Goal: Transaction & Acquisition: Purchase product/service

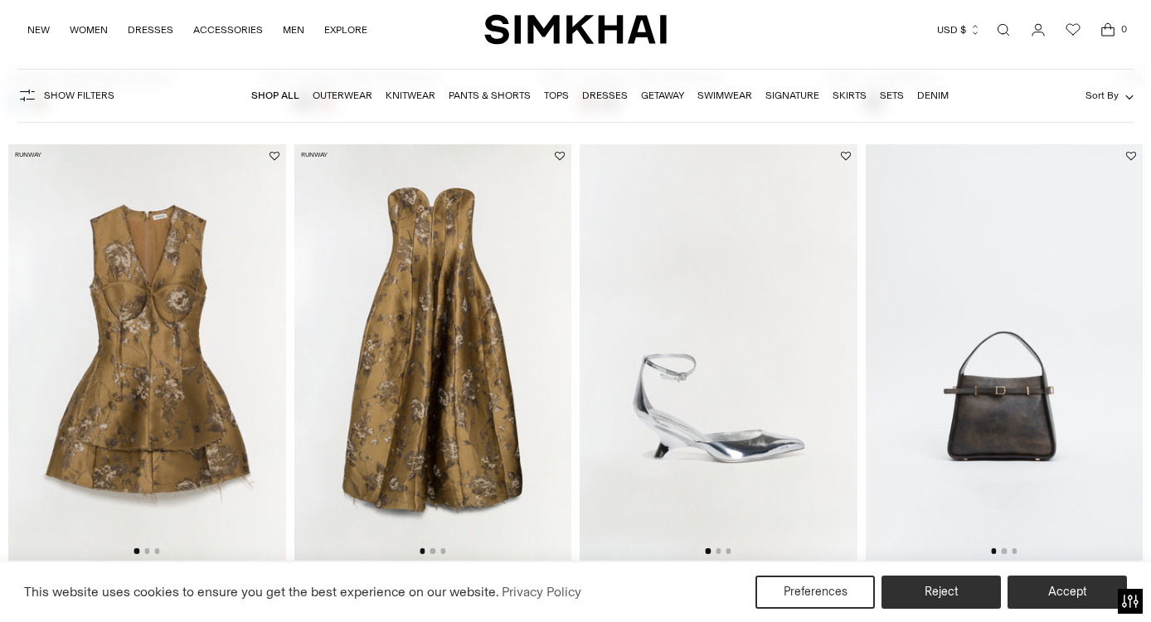
scroll to position [2093, 0]
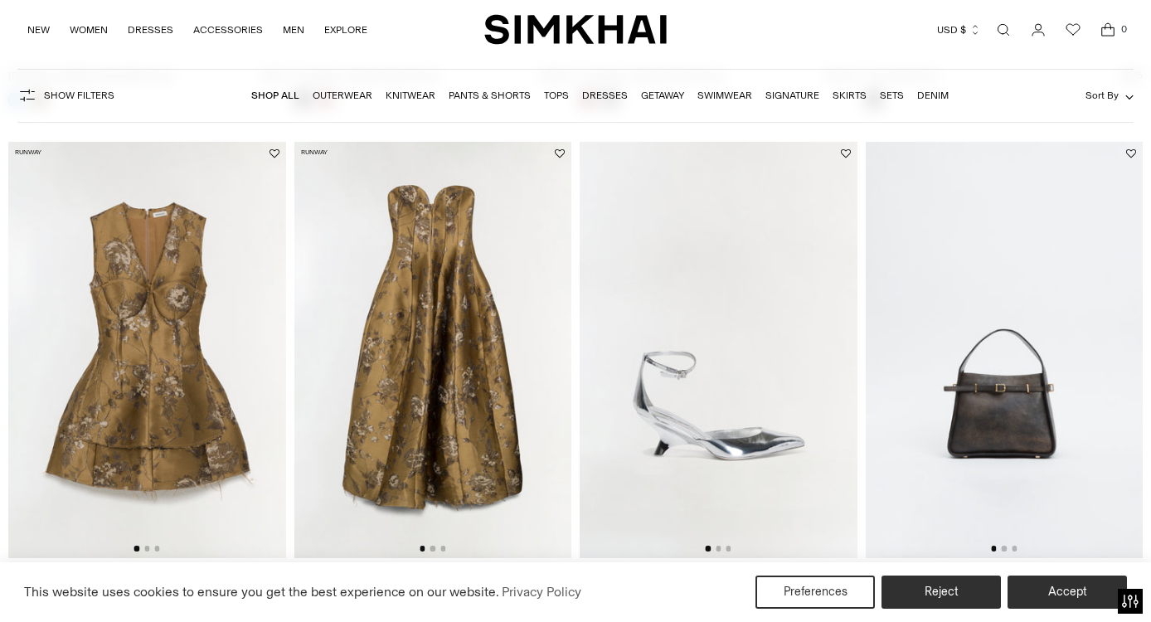
click at [520, 355] on img at bounding box center [433, 350] width 278 height 416
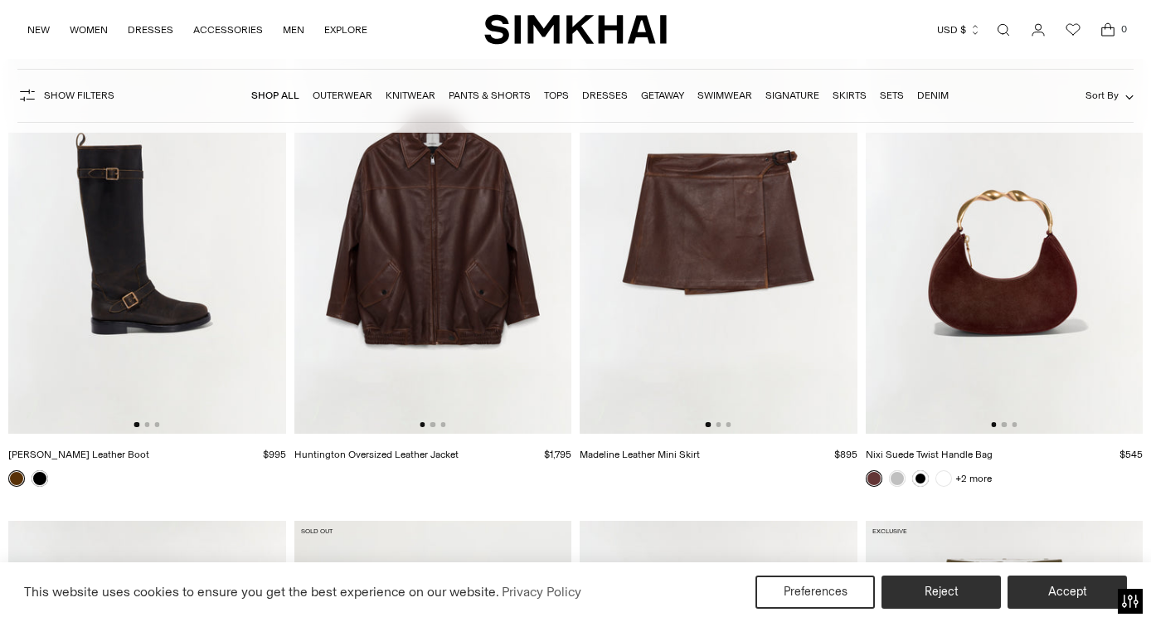
scroll to position [3269, 0]
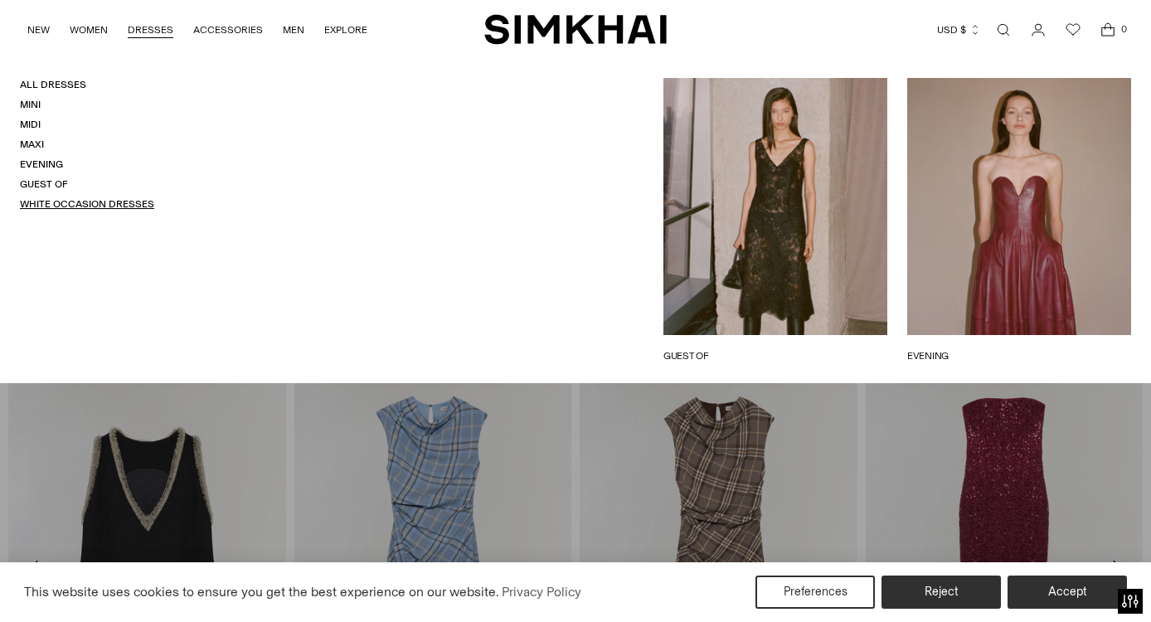
scroll to position [1550, 0]
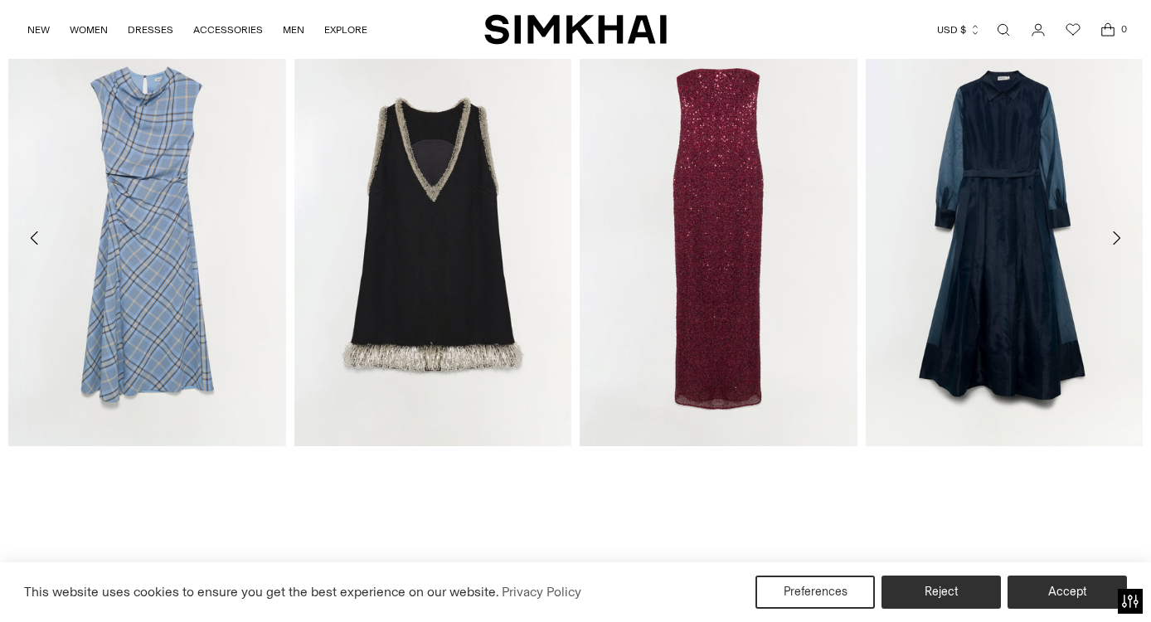
scroll to position [2374, 0]
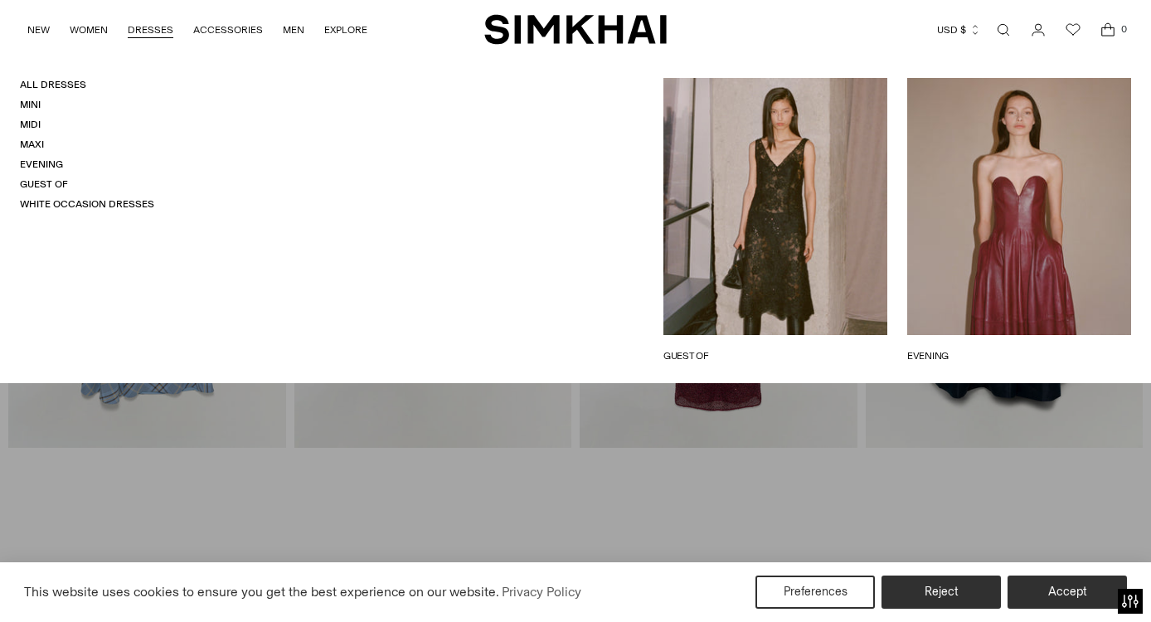
click at [143, 31] on link "DRESSES" at bounding box center [151, 30] width 46 height 36
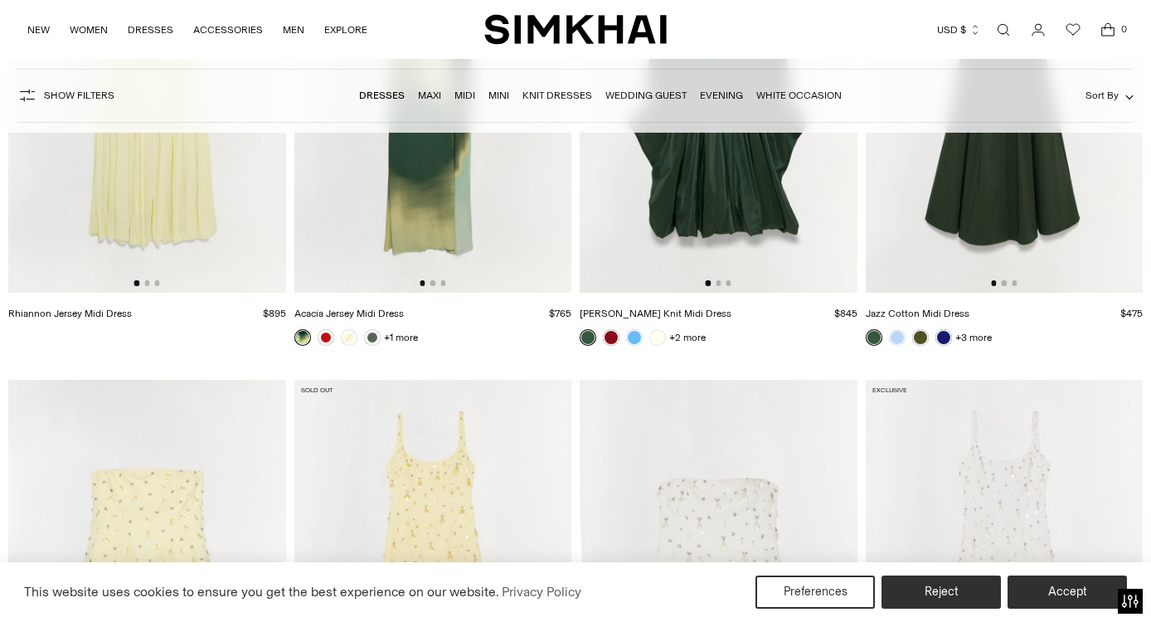
scroll to position [8332, 0]
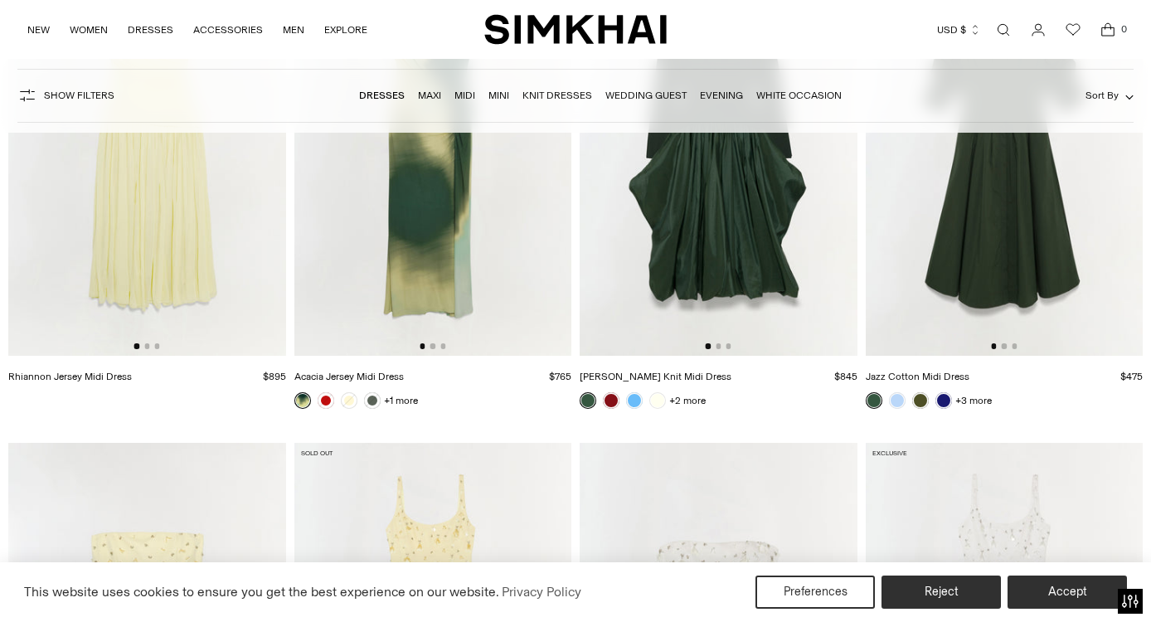
click at [419, 251] on img at bounding box center [433, 147] width 278 height 416
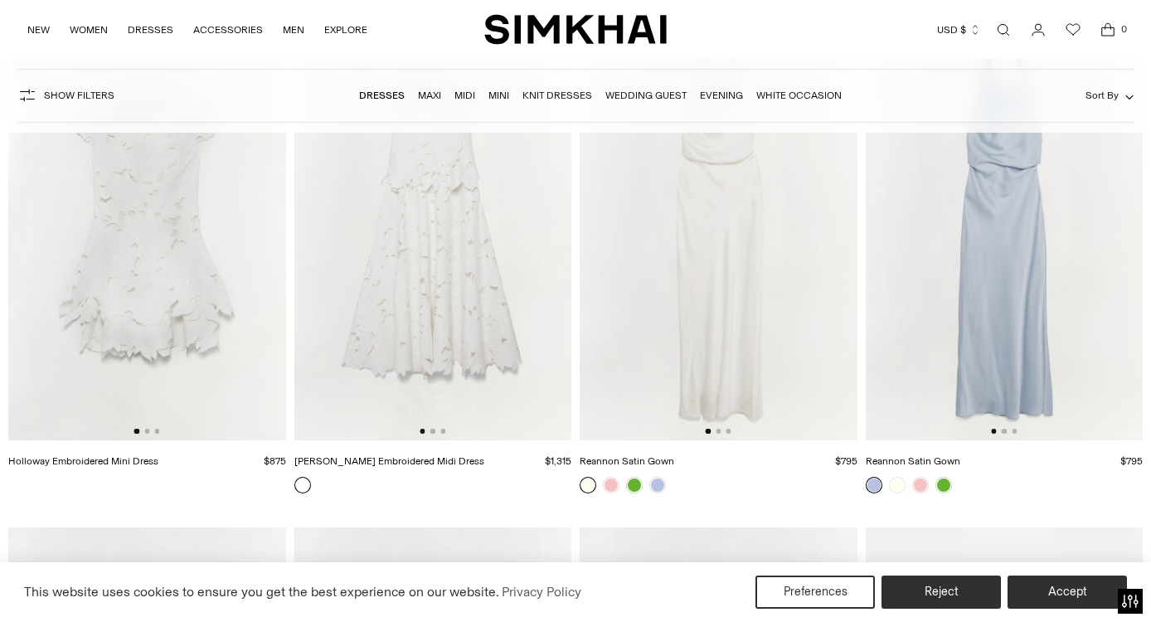
scroll to position [9267, 0]
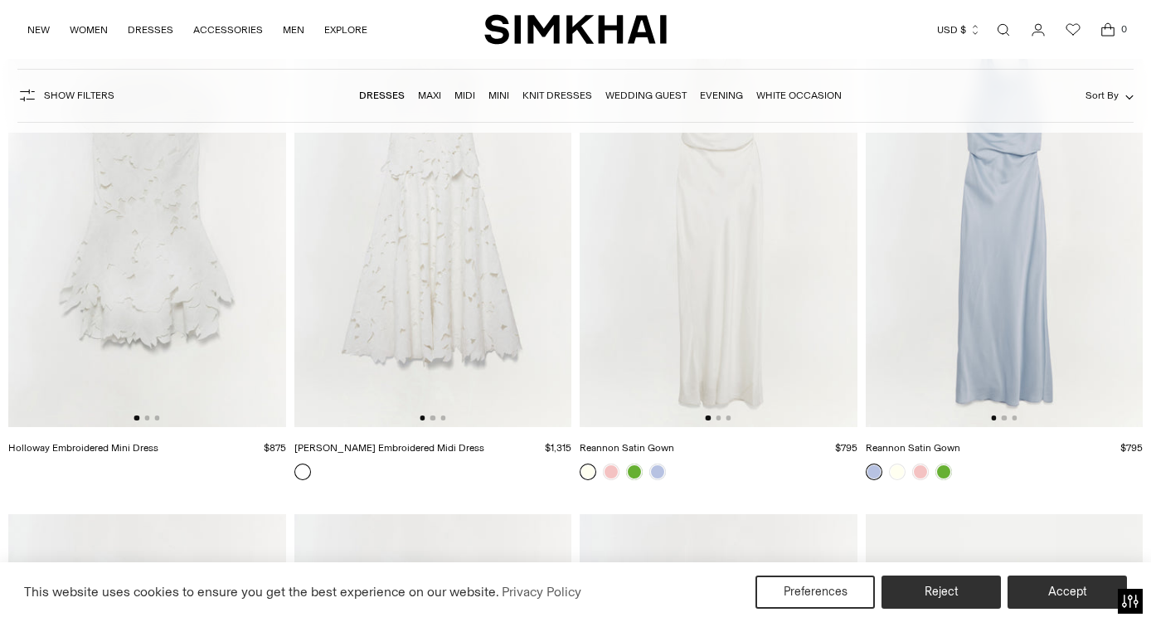
click at [952, 298] on img at bounding box center [1005, 219] width 278 height 416
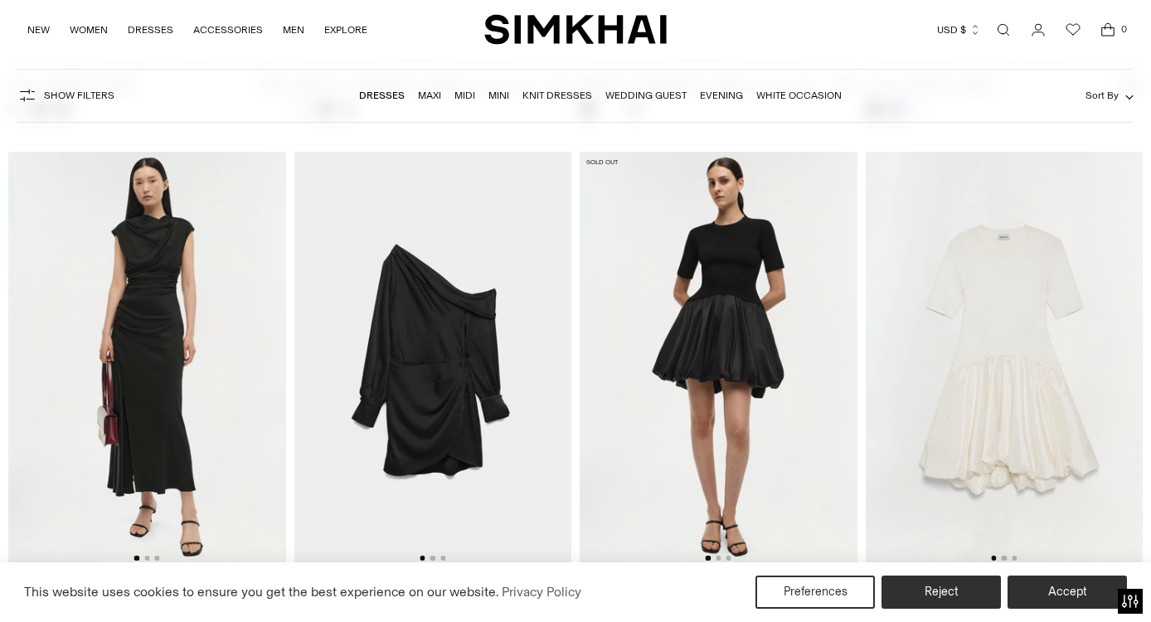
scroll to position [16675, 0]
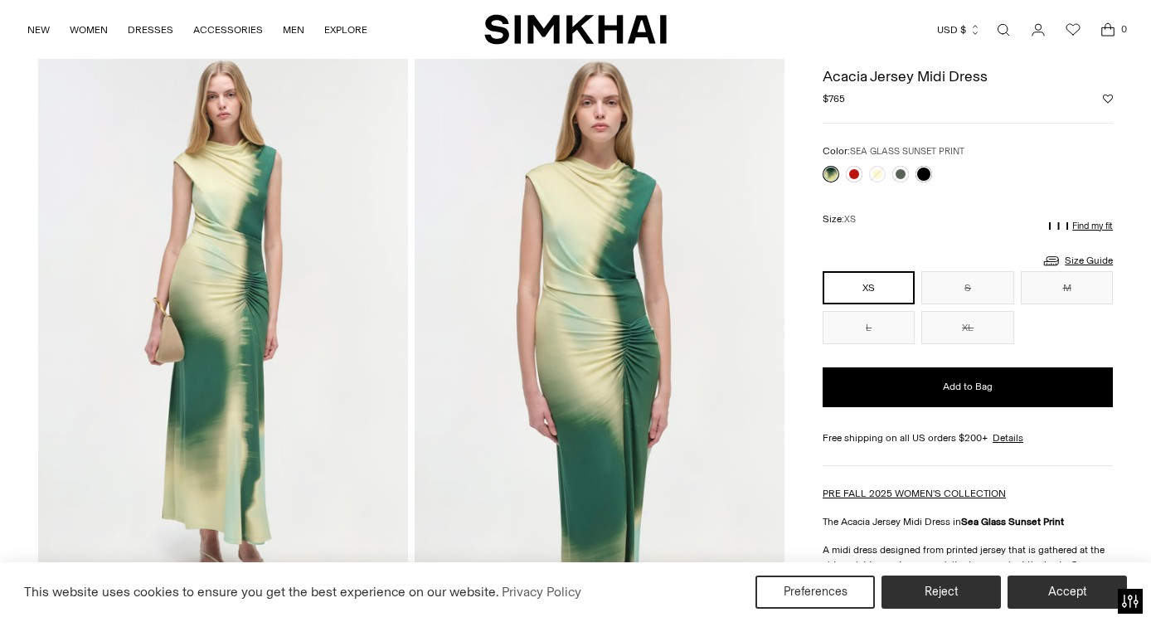
scroll to position [67, 0]
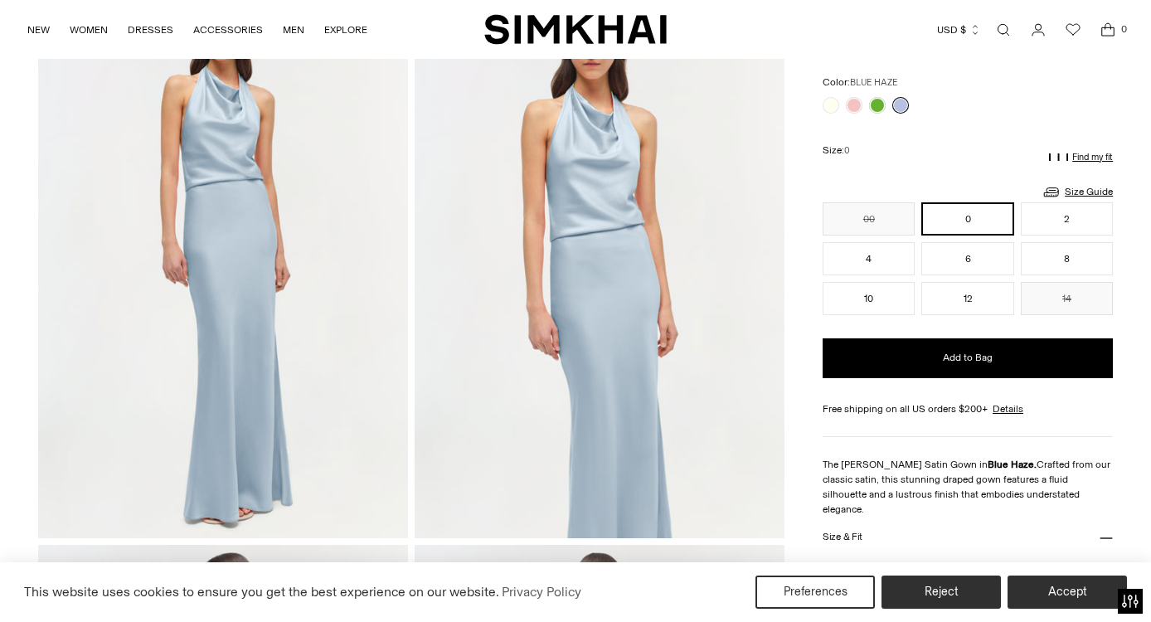
scroll to position [249, 0]
